Goal: Navigation & Orientation: Find specific page/section

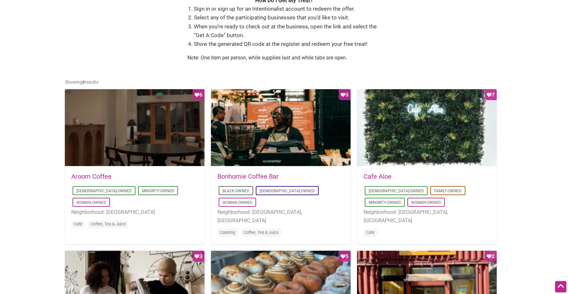
scroll to position [226, 0]
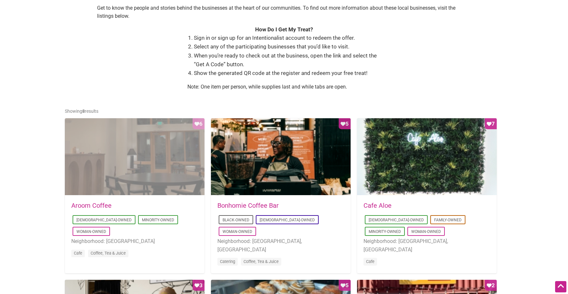
click at [117, 193] on div "Favorite Count 6" at bounding box center [135, 156] width 140 height 77
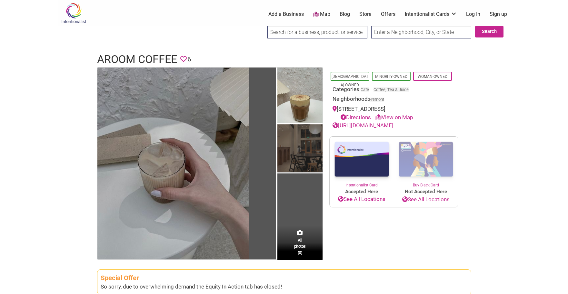
click at [302, 157] on img at bounding box center [299, 148] width 45 height 49
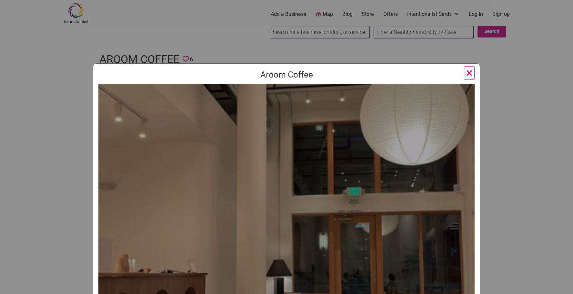
click at [250, 15] on div "Aroom Coffee Previous Next 1 2 3 ×" at bounding box center [286, 147] width 573 height 294
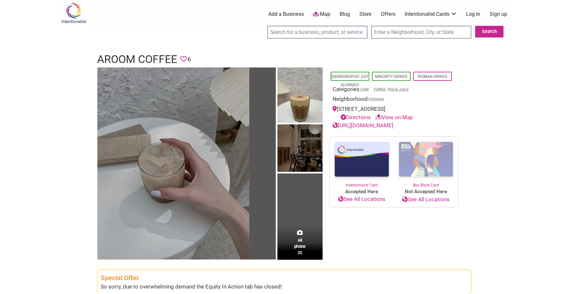
click at [73, 20] on img at bounding box center [73, 13] width 31 height 21
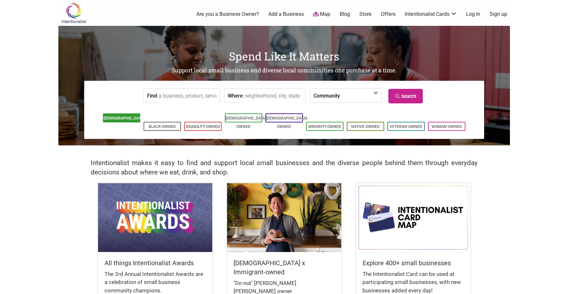
click at [112, 118] on link "[DEMOGRAPHIC_DATA]-Owned" at bounding box center [125, 122] width 42 height 13
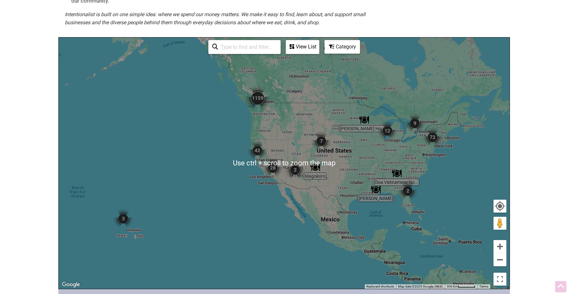
scroll to position [161, 0]
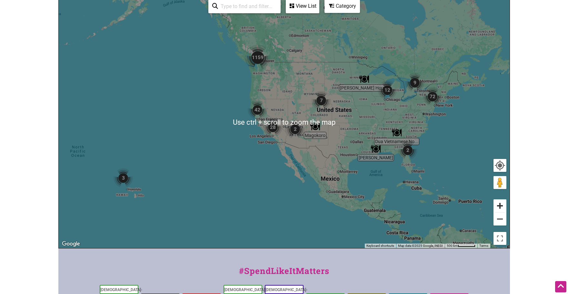
click at [504, 205] on button "Zoom in" at bounding box center [500, 205] width 13 height 13
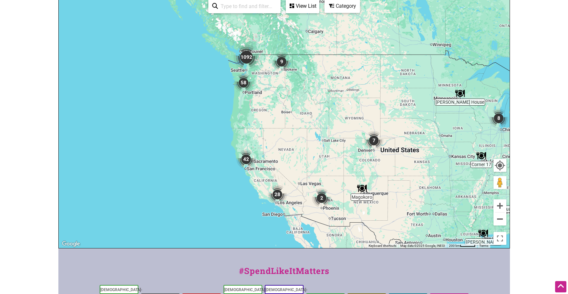
drag, startPoint x: 240, startPoint y: 24, endPoint x: 264, endPoint y: 97, distance: 76.5
click at [259, 95] on div "To navigate, press the arrow keys." at bounding box center [284, 122] width 451 height 251
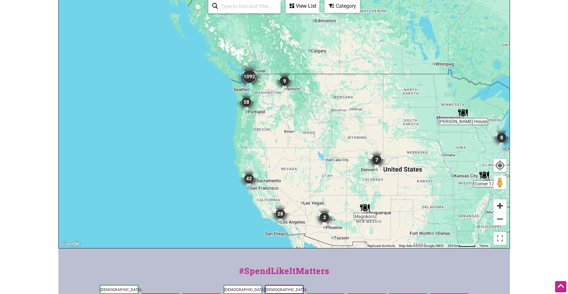
click at [499, 206] on button "Zoom in" at bounding box center [500, 205] width 13 height 13
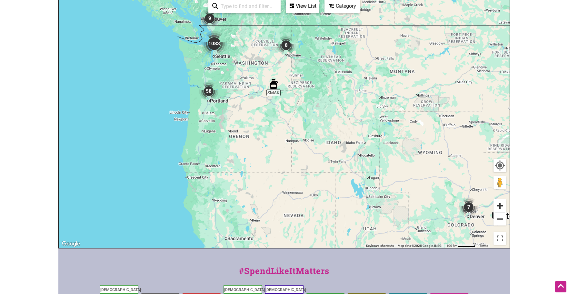
click at [499, 206] on button "Zoom in" at bounding box center [500, 205] width 13 height 13
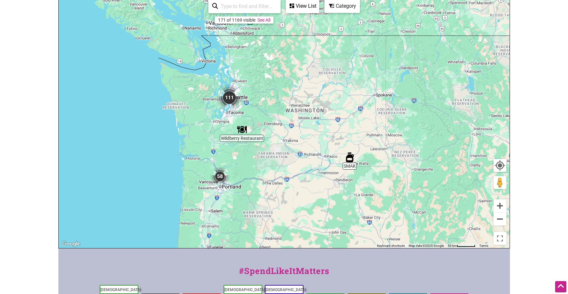
drag, startPoint x: 203, startPoint y: 40, endPoint x: 291, endPoint y: 149, distance: 139.7
click at [291, 149] on div "To navigate, press the arrow keys." at bounding box center [284, 122] width 451 height 251
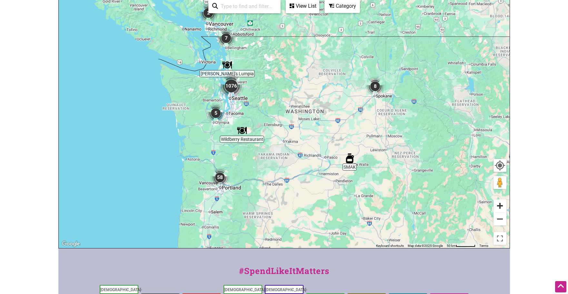
click at [499, 205] on button "Zoom in" at bounding box center [500, 205] width 13 height 13
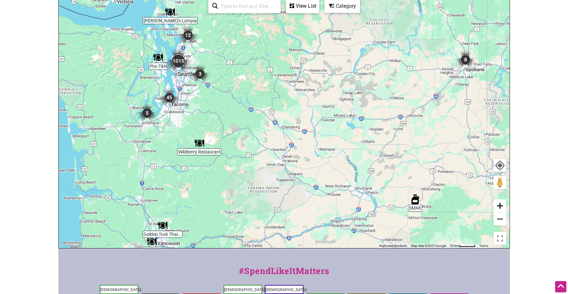
click at [499, 205] on button "Zoom in" at bounding box center [500, 205] width 13 height 13
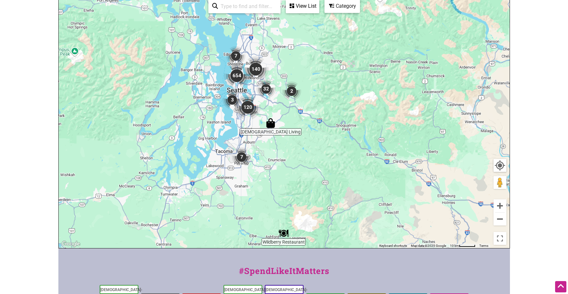
drag, startPoint x: 173, startPoint y: 55, endPoint x: 342, endPoint y: 121, distance: 181.5
click at [342, 121] on div "To navigate, press the arrow keys." at bounding box center [284, 122] width 451 height 251
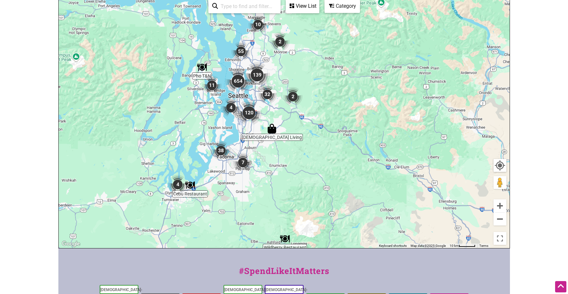
drag, startPoint x: 234, startPoint y: 66, endPoint x: 234, endPoint y: 77, distance: 11.3
click at [234, 76] on img "654" at bounding box center [238, 81] width 26 height 26
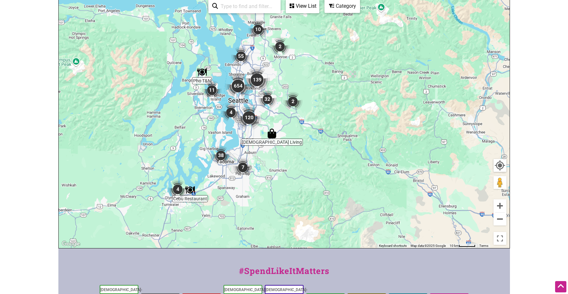
click at [213, 90] on img "11" at bounding box center [211, 89] width 19 height 19
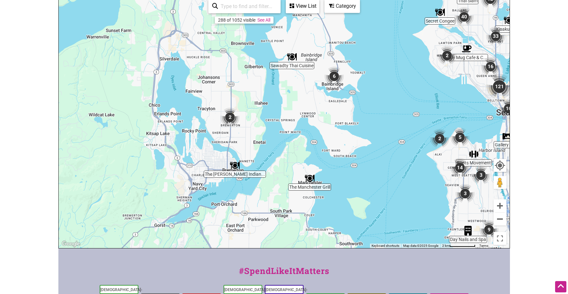
click at [335, 76] on img "6" at bounding box center [334, 75] width 19 height 19
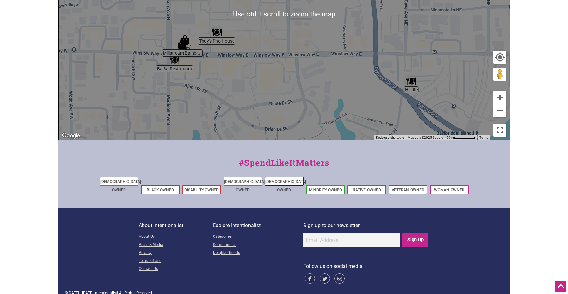
scroll to position [205, 0]
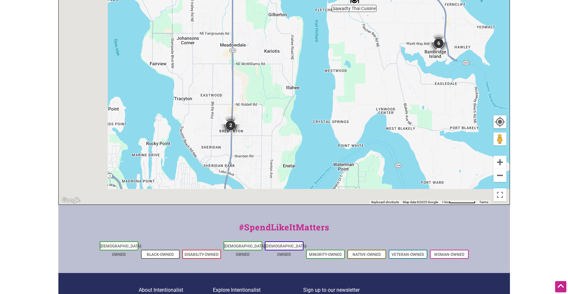
drag, startPoint x: 104, startPoint y: 156, endPoint x: 232, endPoint y: 103, distance: 138.9
click at [232, 103] on div "To navigate, press the arrow keys." at bounding box center [284, 78] width 451 height 251
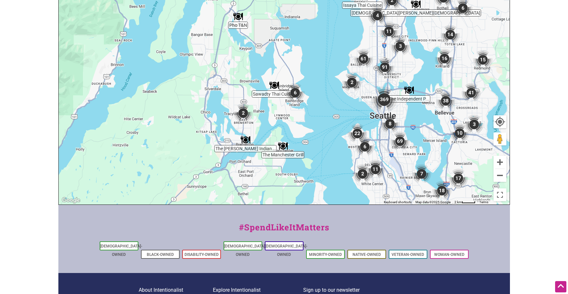
click at [284, 146] on img "The Manchester Grill" at bounding box center [283, 146] width 10 height 10
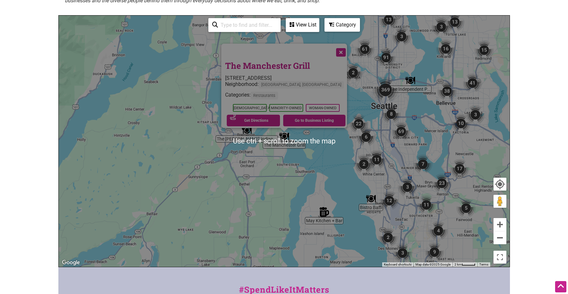
scroll to position [140, 0]
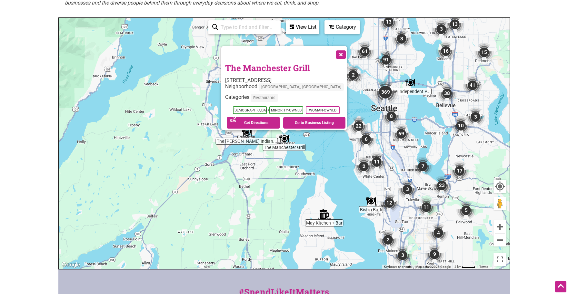
click at [337, 50] on button "Close" at bounding box center [340, 54] width 16 height 16
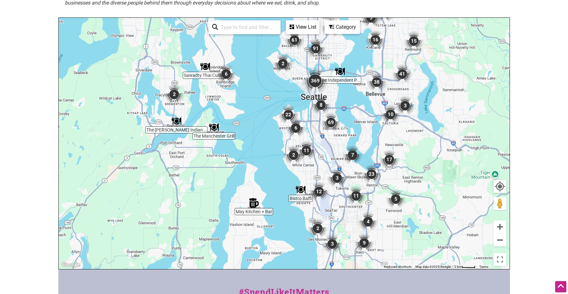
drag, startPoint x: 386, startPoint y: 143, endPoint x: 343, endPoint y: 137, distance: 44.0
click at [344, 137] on div "To navigate, press the arrow keys." at bounding box center [284, 143] width 451 height 251
